Goal: Task Accomplishment & Management: Use online tool/utility

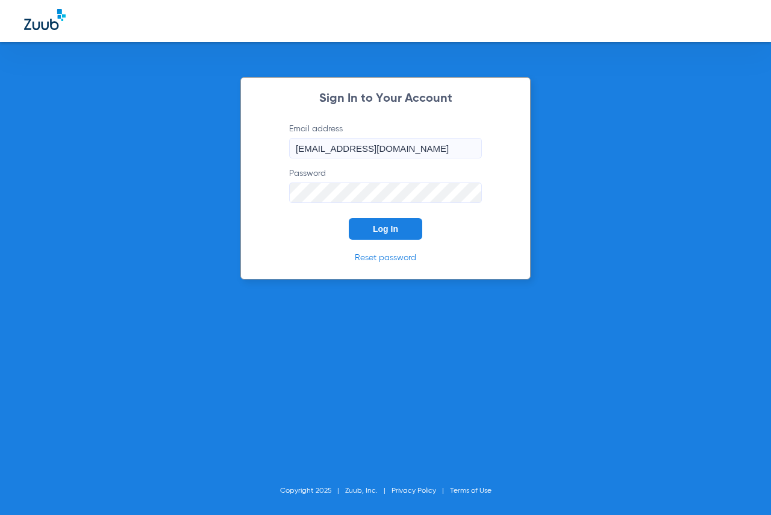
click at [361, 231] on button "Log In" at bounding box center [385, 229] width 73 height 22
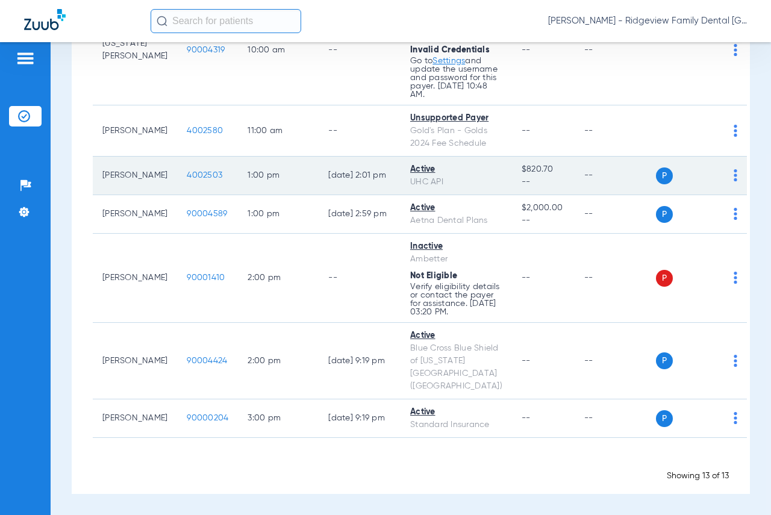
scroll to position [662, 0]
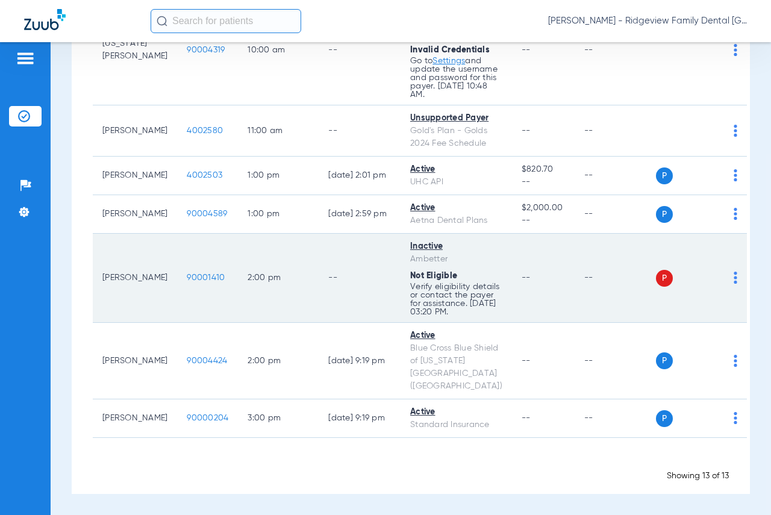
click at [714, 305] on td "P S" at bounding box center [702, 278] width 92 height 89
click at [734, 284] on img at bounding box center [736, 278] width 4 height 12
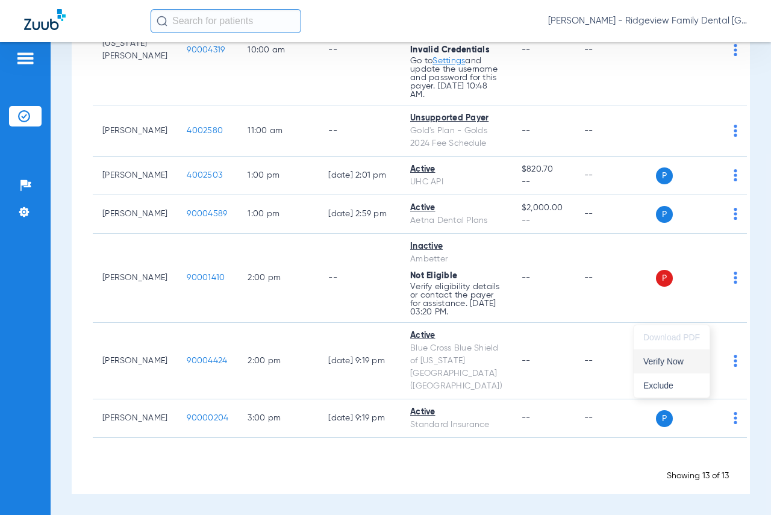
click at [656, 363] on span "Verify Now" at bounding box center [671, 361] width 57 height 8
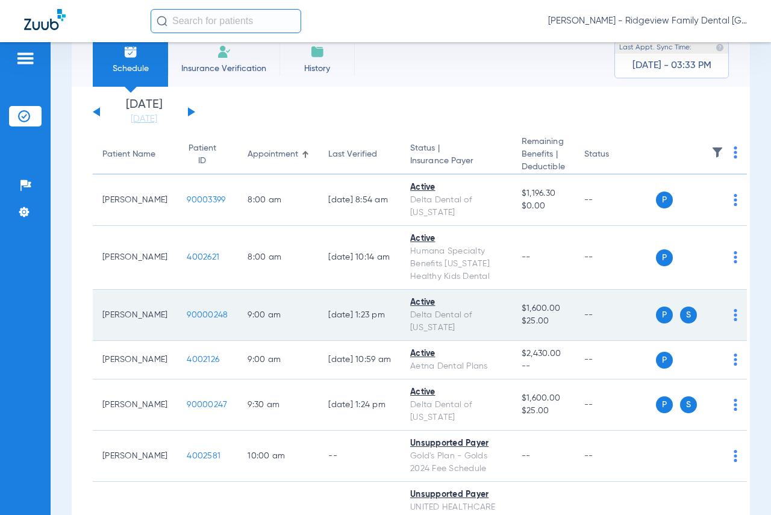
scroll to position [0, 0]
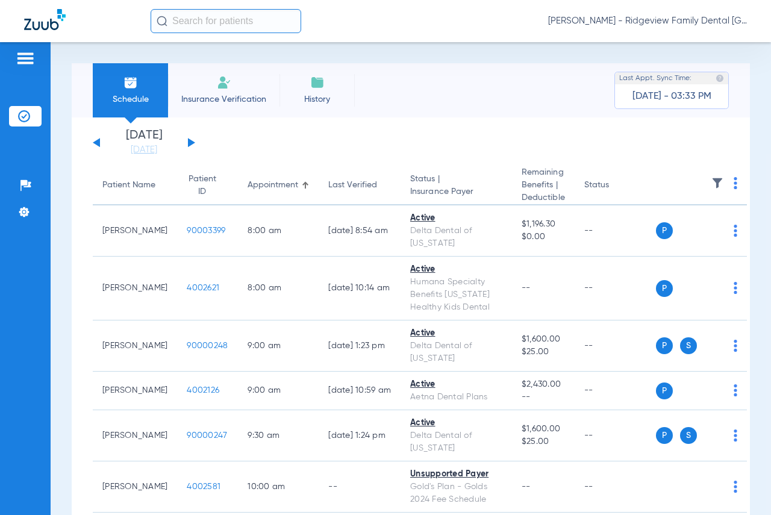
click at [190, 142] on button at bounding box center [191, 142] width 7 height 9
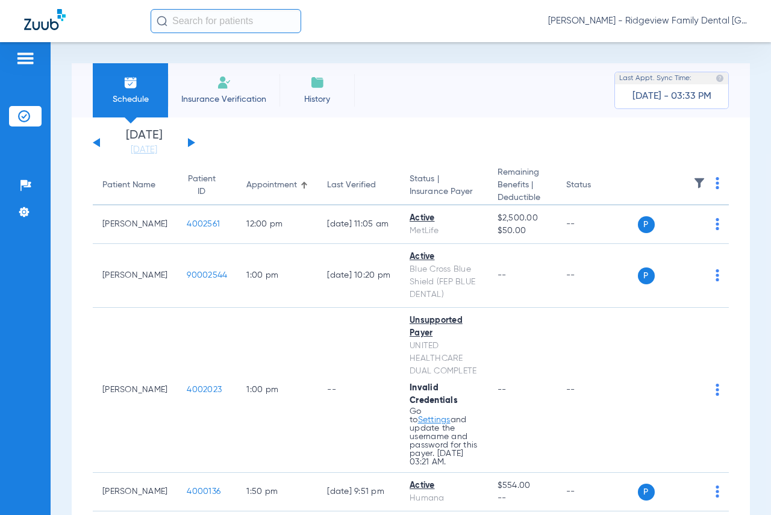
click at [193, 143] on button at bounding box center [191, 142] width 7 height 9
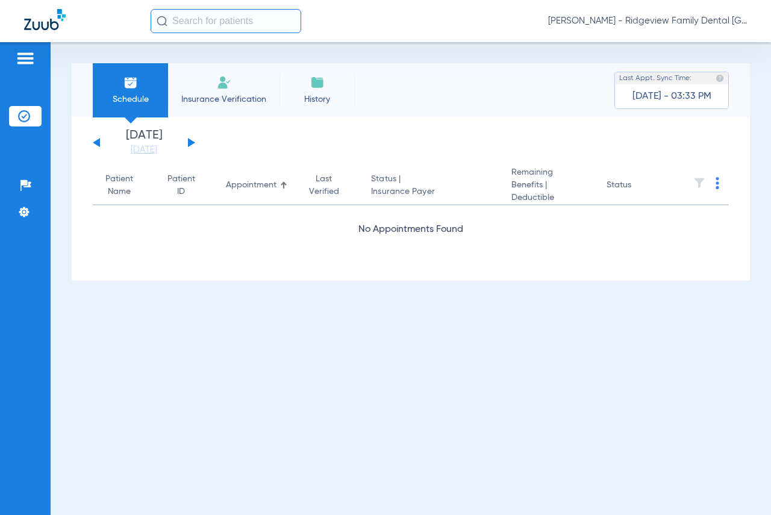
click at [193, 143] on button at bounding box center [191, 142] width 7 height 9
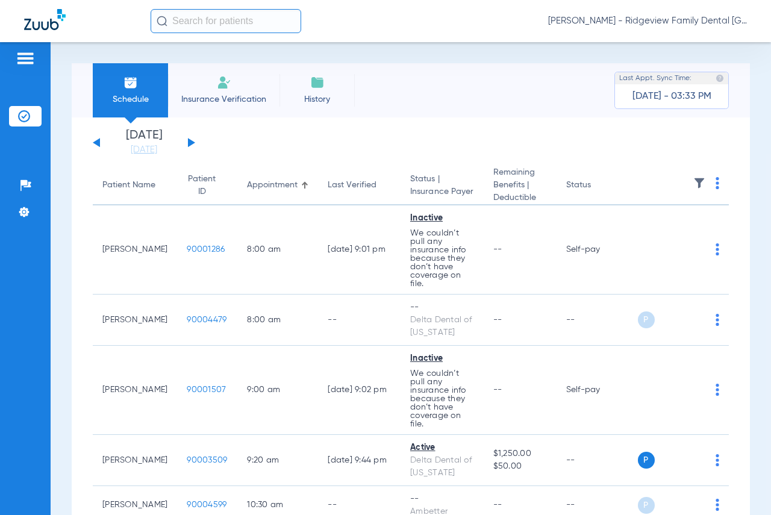
click at [187, 140] on div "[DATE] [DATE] [DATE] [DATE] [DATE] [DATE] [DATE] [DATE] [DATE] [DATE] [DATE] [D…" at bounding box center [144, 142] width 102 height 26
click at [189, 140] on button at bounding box center [191, 142] width 7 height 9
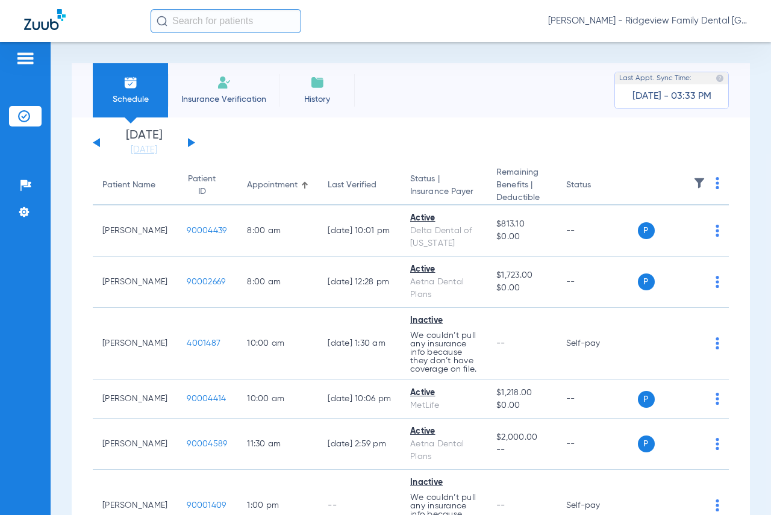
click at [190, 141] on button at bounding box center [191, 142] width 7 height 9
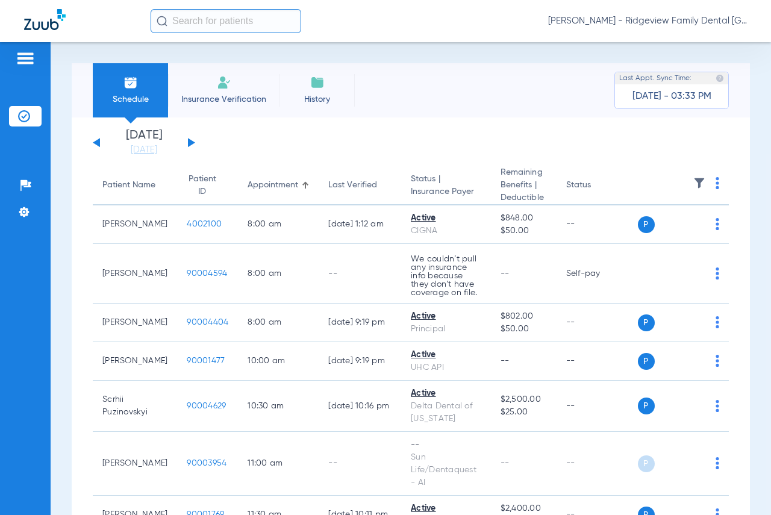
click at [189, 140] on button at bounding box center [191, 142] width 7 height 9
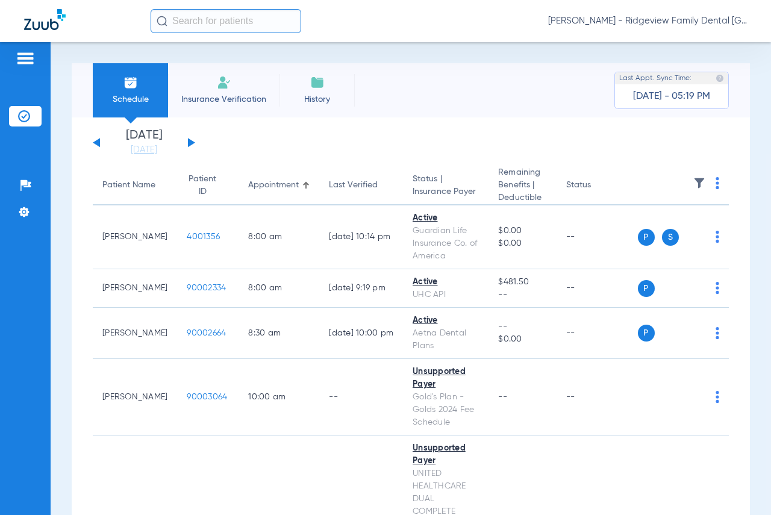
click at [188, 144] on button at bounding box center [191, 142] width 7 height 9
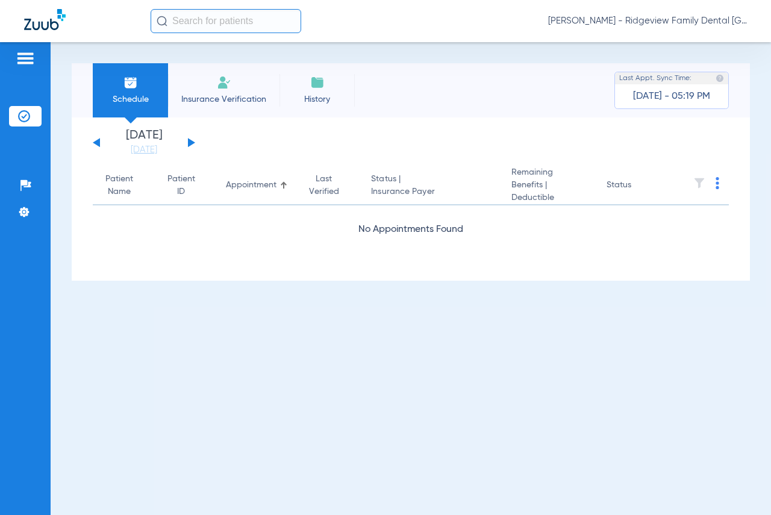
click at [189, 142] on button at bounding box center [191, 142] width 7 height 9
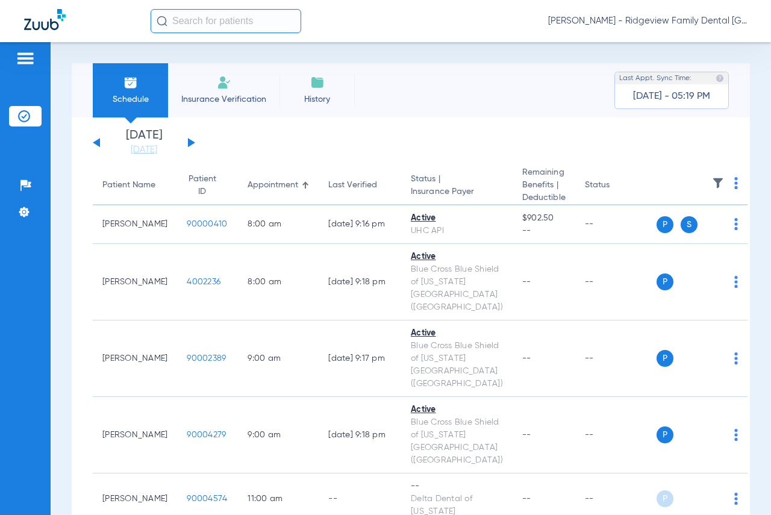
click at [190, 140] on button at bounding box center [191, 142] width 7 height 9
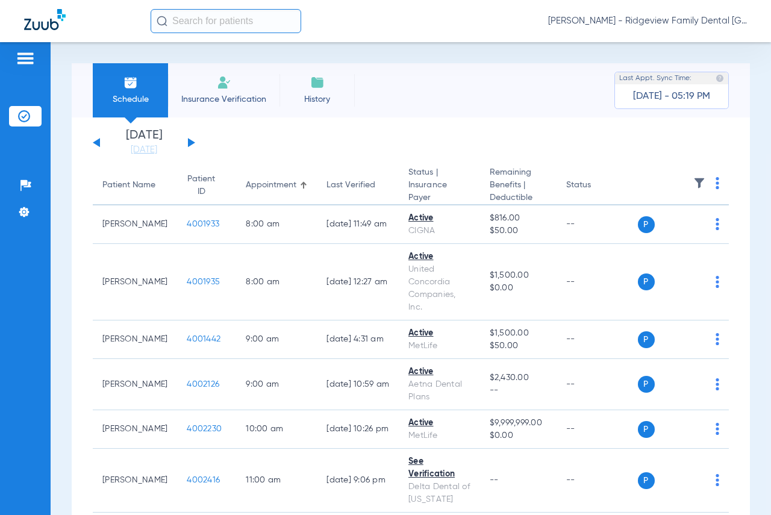
click at [189, 142] on button at bounding box center [191, 142] width 7 height 9
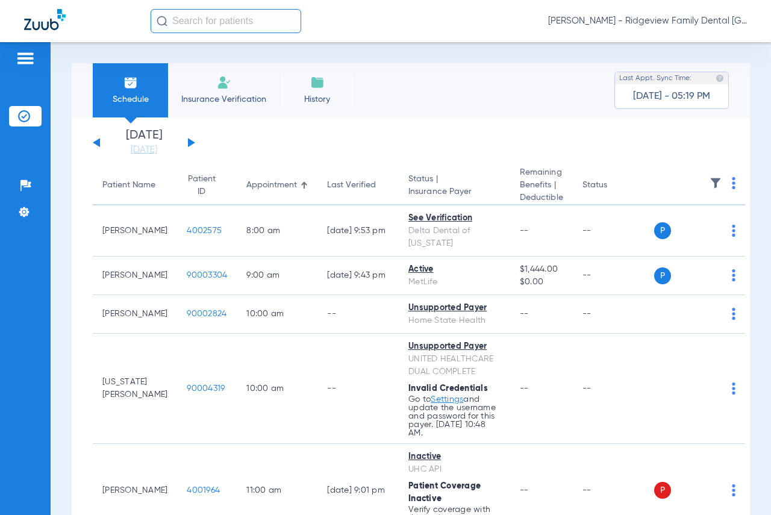
click at [192, 141] on button at bounding box center [191, 142] width 7 height 9
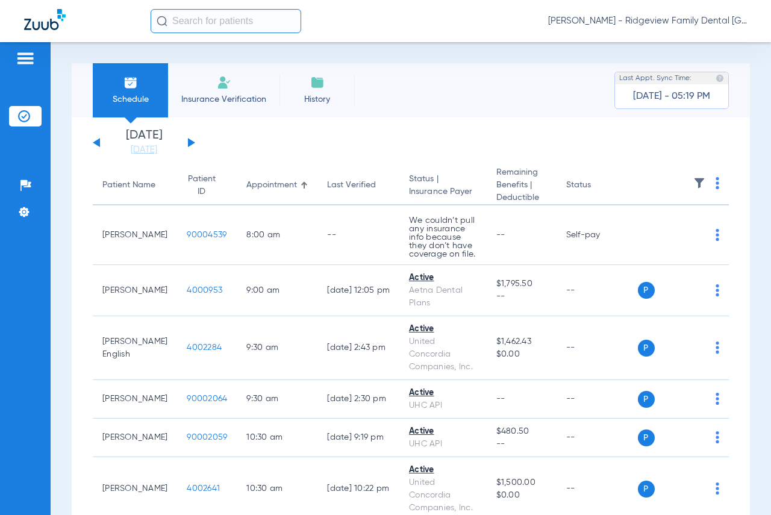
click at [190, 143] on button at bounding box center [191, 142] width 7 height 9
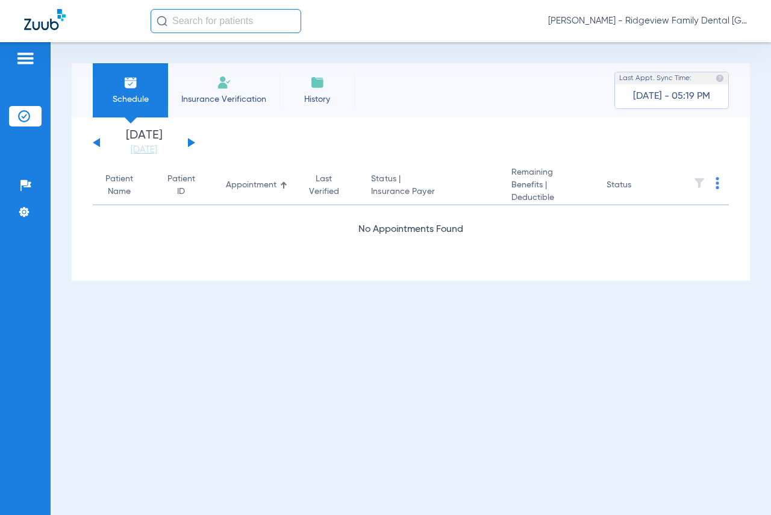
click at [192, 142] on button at bounding box center [191, 142] width 7 height 9
click at [190, 142] on button at bounding box center [191, 142] width 7 height 9
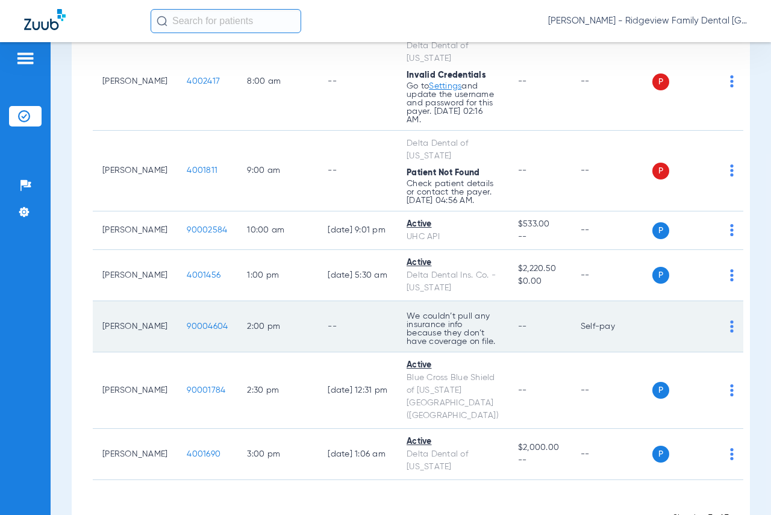
scroll to position [80, 0]
